Goal: Transaction & Acquisition: Download file/media

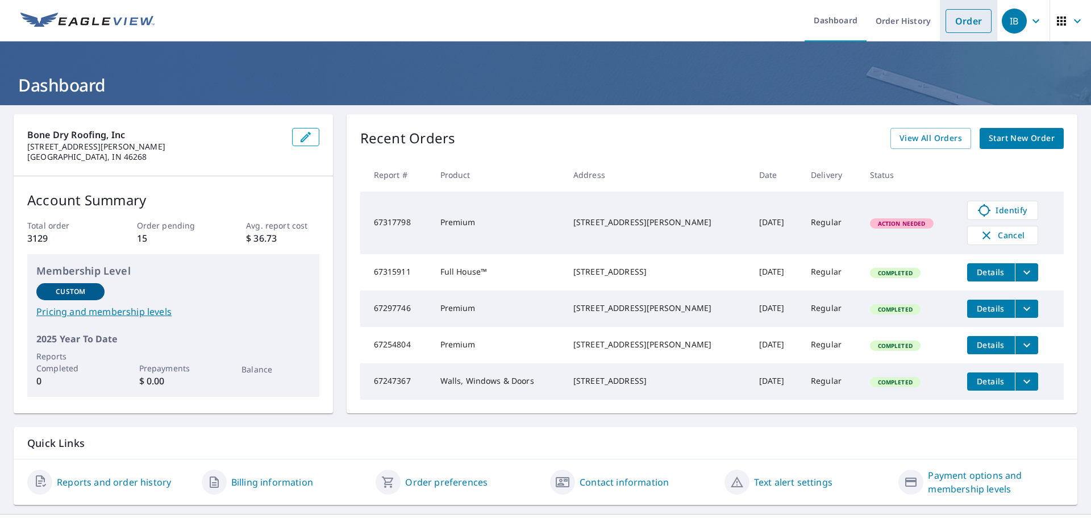
click at [965, 26] on link "Order" at bounding box center [968, 21] width 46 height 24
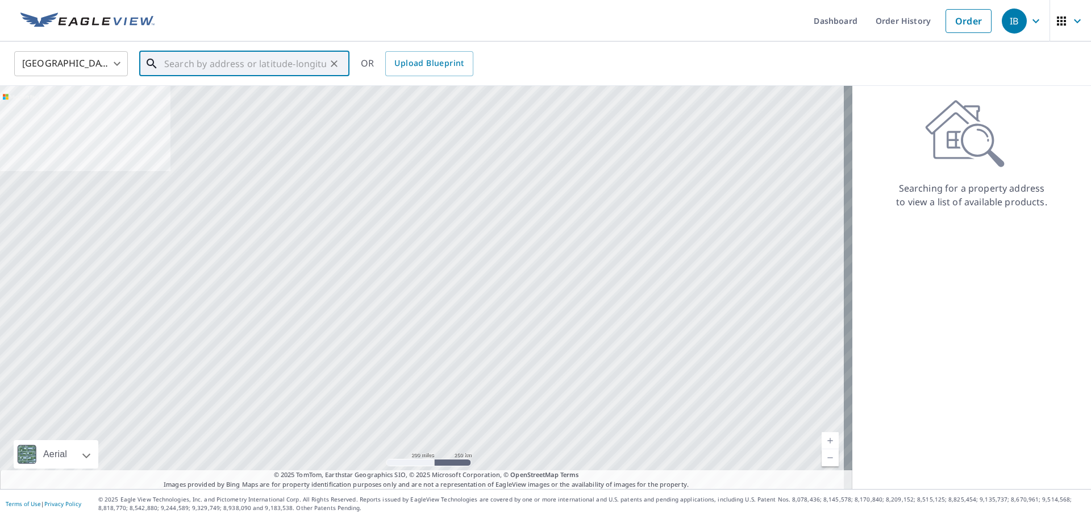
click at [191, 65] on input "text" at bounding box center [245, 64] width 162 height 32
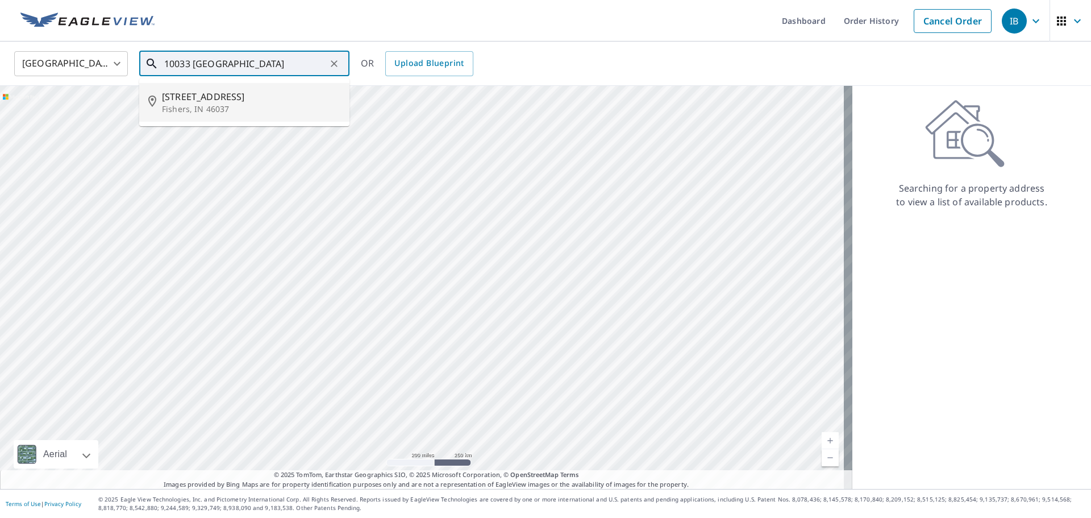
click at [185, 99] on span "[STREET_ADDRESS]" at bounding box center [251, 97] width 178 height 14
type input "[STREET_ADDRESS][PERSON_NAME]"
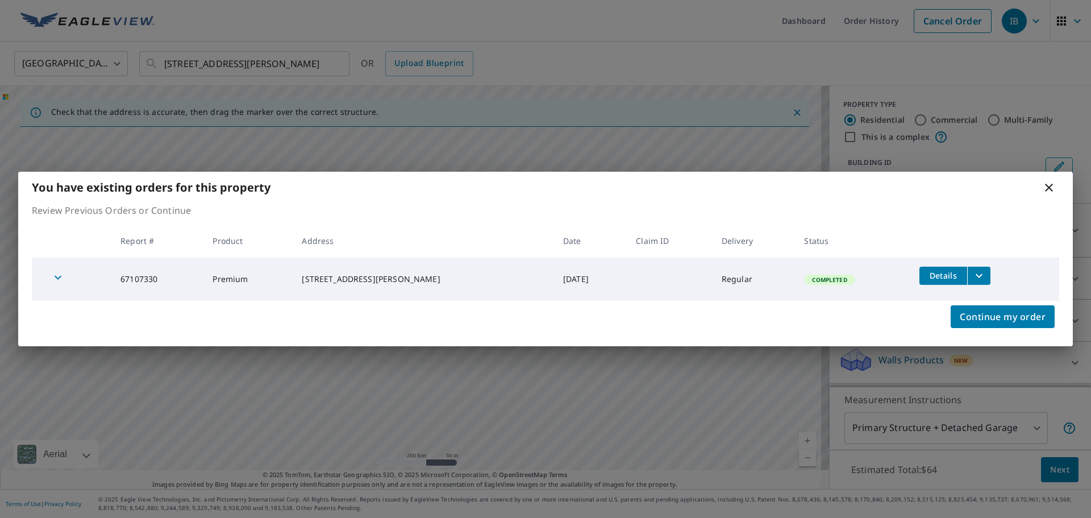
click at [932, 274] on span "Details" at bounding box center [943, 275] width 34 height 11
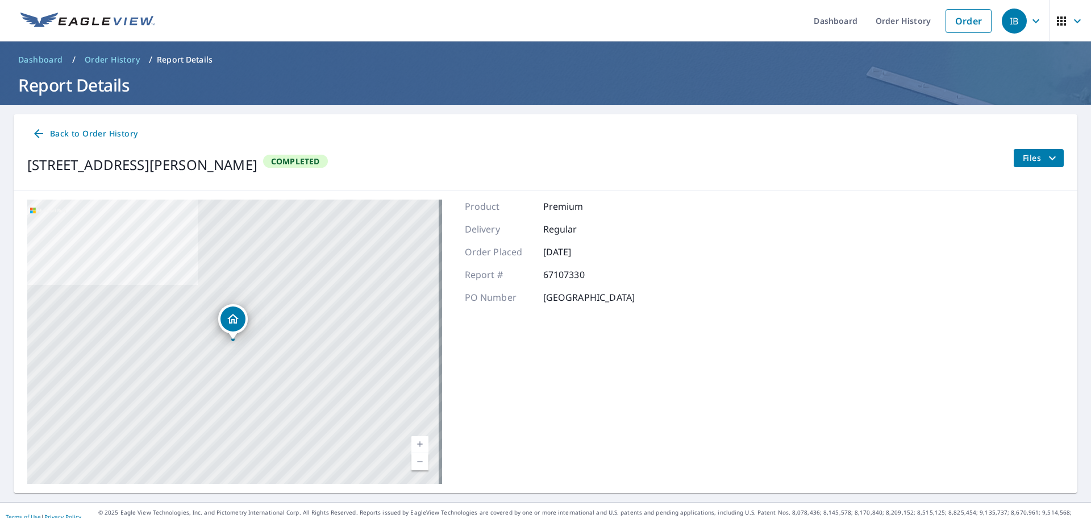
click at [1013, 160] on button "Files" at bounding box center [1038, 158] width 51 height 18
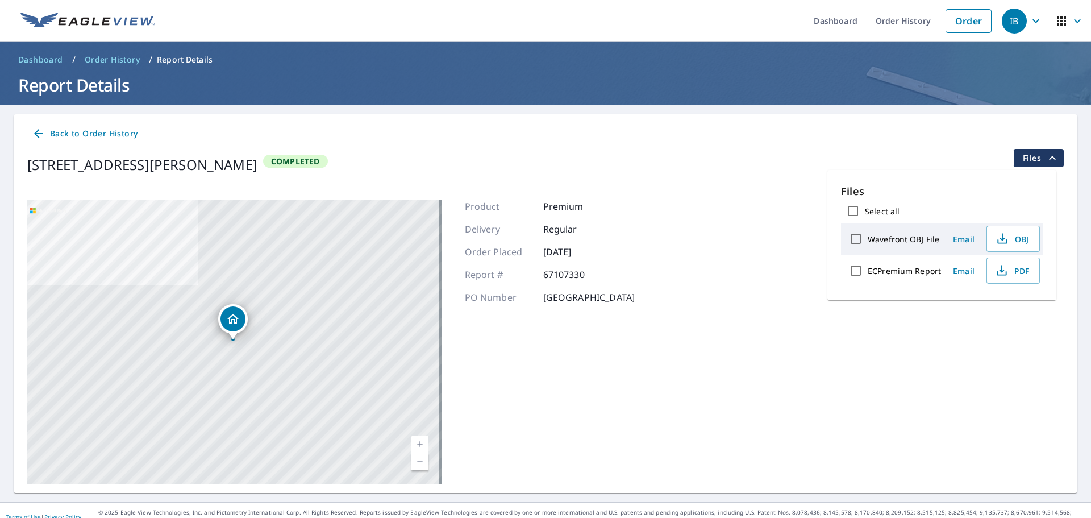
click at [854, 242] on input "Wavefront OBJ File" at bounding box center [856, 239] width 24 height 24
checkbox input "true"
click at [855, 268] on input "ECPremium Report" at bounding box center [856, 271] width 24 height 24
checkbox input "true"
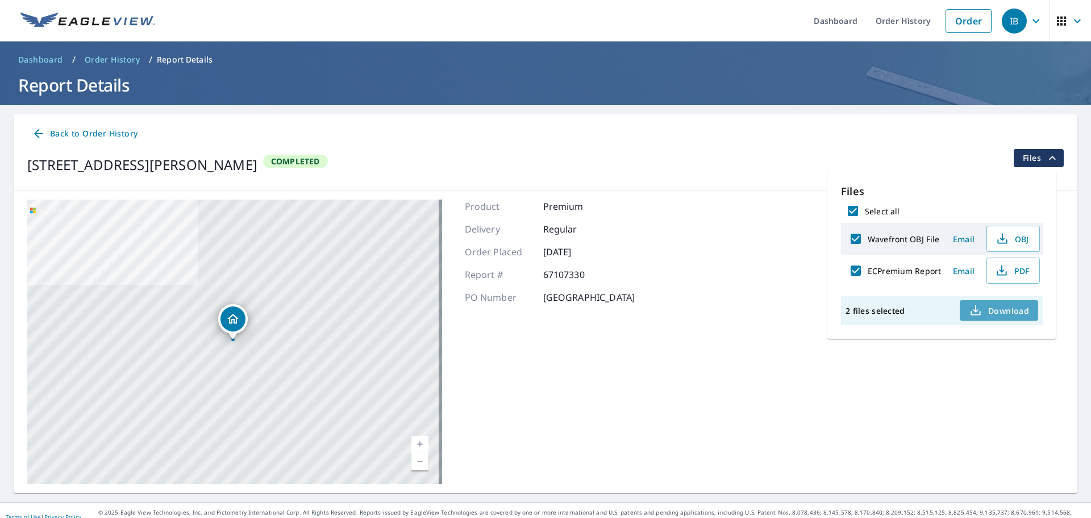
click at [1005, 305] on span "Download" at bounding box center [999, 310] width 60 height 14
